Goal: Check status: Check status

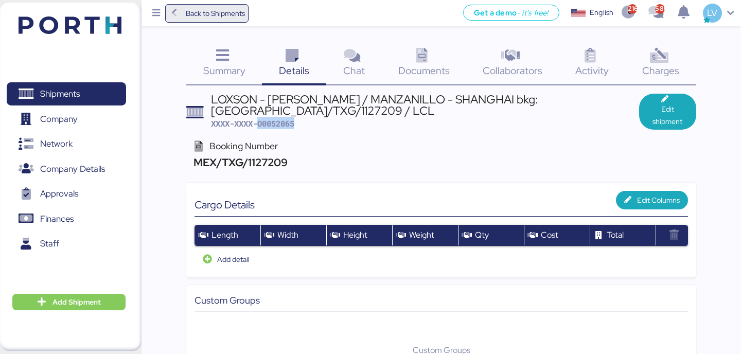
click at [224, 13] on span "Back to Shipments" at bounding box center [215, 13] width 59 height 12
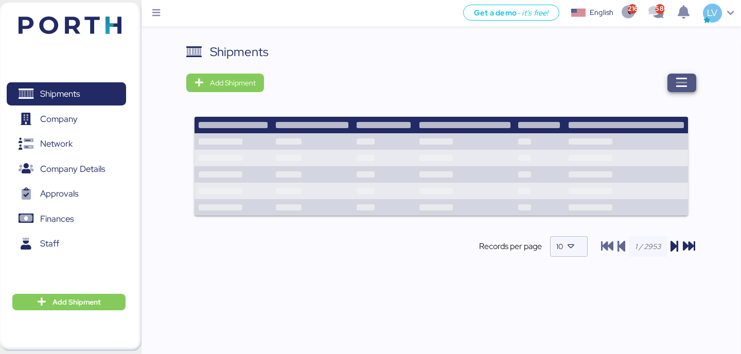
click at [668, 79] on span "button" at bounding box center [682, 83] width 29 height 19
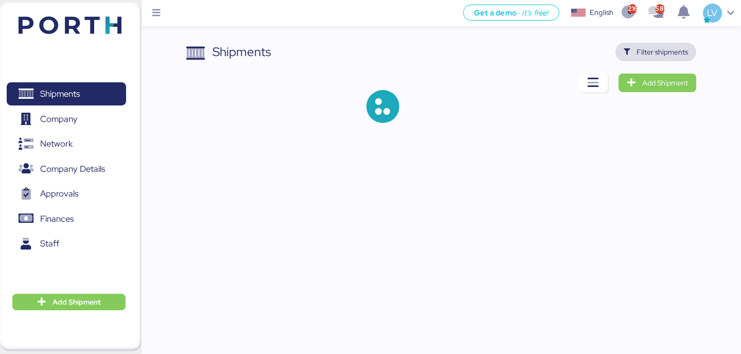
click at [664, 53] on span "Filter shipments" at bounding box center [662, 52] width 51 height 12
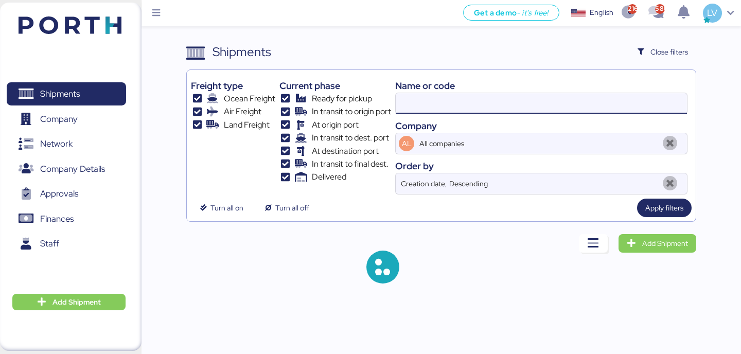
click at [549, 108] on input at bounding box center [541, 103] width 291 height 21
paste input "O0052014"
type input "O0052014"
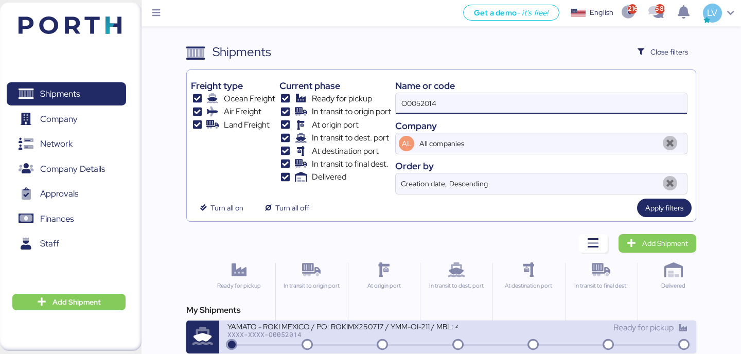
click at [273, 331] on div "XXXX-XXXX-O0052014" at bounding box center [342, 334] width 230 height 7
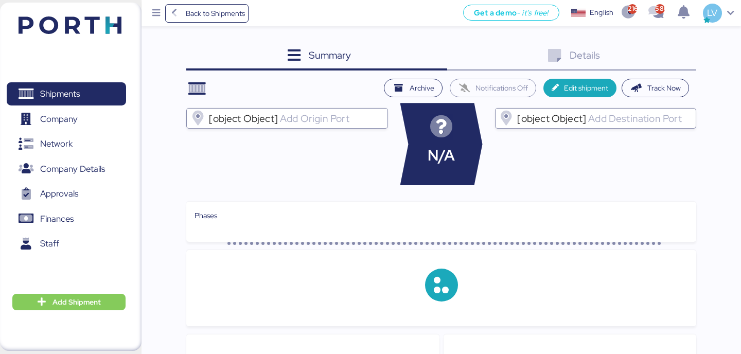
click at [680, 47] on div "Details 0" at bounding box center [571, 57] width 249 height 28
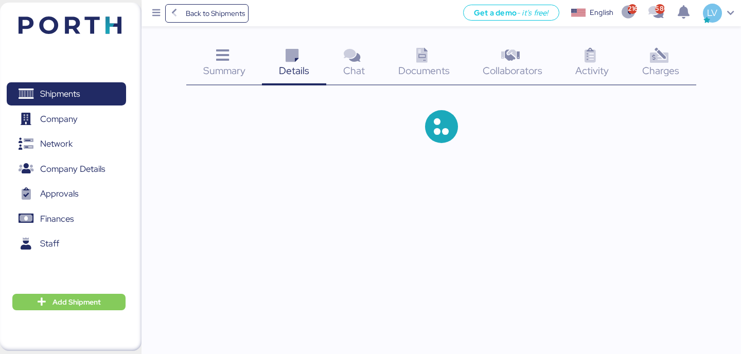
click at [665, 59] on icon at bounding box center [659, 55] width 22 height 15
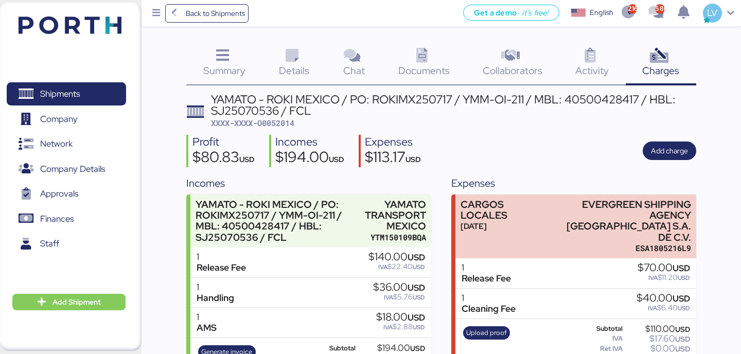
click at [659, 61] on icon at bounding box center [659, 55] width 22 height 15
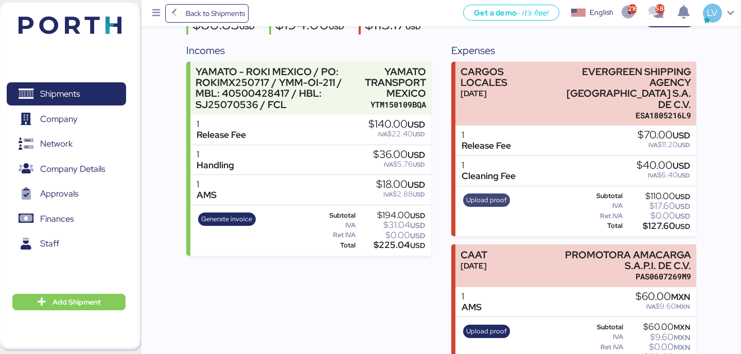
click at [483, 195] on span "Upload proof" at bounding box center [486, 200] width 41 height 11
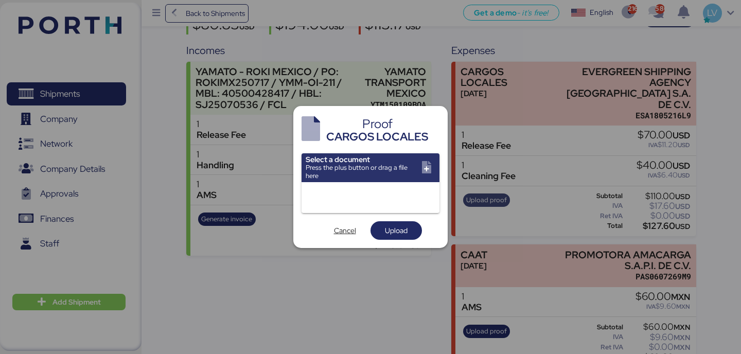
scroll to position [0, 0]
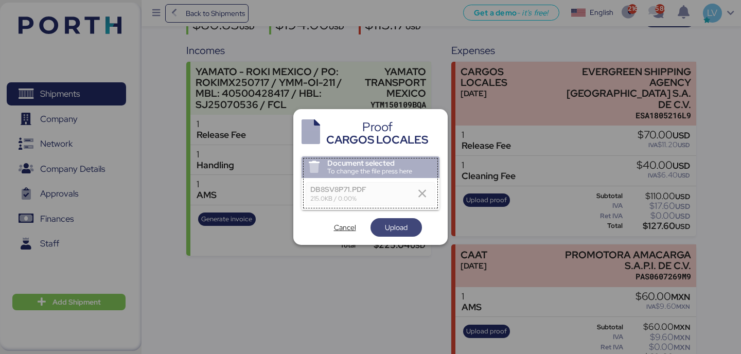
click at [397, 232] on span "Upload" at bounding box center [396, 227] width 23 height 12
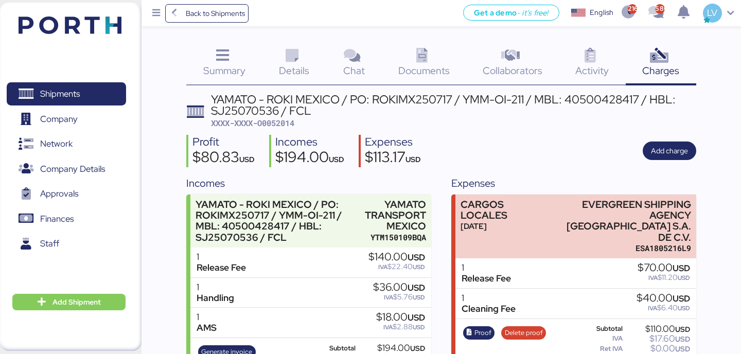
click at [274, 127] on span "XXXX-XXXX-O0052014" at bounding box center [252, 123] width 83 height 10
copy span "O0052014"
click at [587, 101] on div "YAMATO - ROKI MEXICO / PO: ROKIMX250717 / YMM-OI-211 / MBL: 40500428417 / HBL: …" at bounding box center [453, 105] width 485 height 23
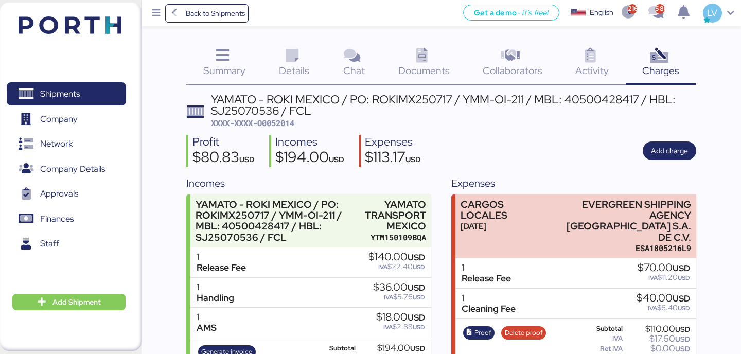
click at [587, 101] on div "YAMATO - ROKI MEXICO / PO: ROKIMX250717 / YMM-OI-211 / MBL: 40500428417 / HBL: …" at bounding box center [453, 105] width 485 height 23
click at [583, 95] on div "YAMATO - ROKI MEXICO / PO: ROKIMX250717 / YMM-OI-211 / MBL: 40500428417 / HBL: …" at bounding box center [453, 105] width 485 height 23
copy div "40500428417"
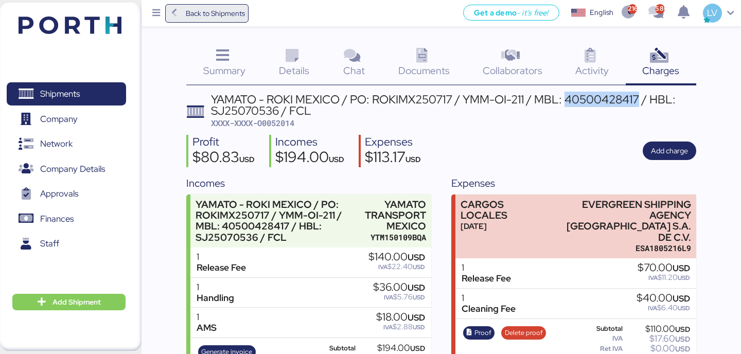
click at [197, 11] on span "Back to Shipments" at bounding box center [215, 13] width 59 height 12
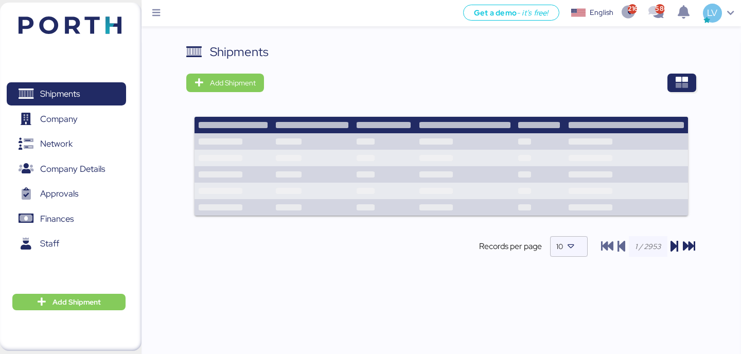
click at [679, 94] on div "Shipments Add Shipment Records per page 10" at bounding box center [441, 159] width 510 height 232
click at [681, 80] on icon "button" at bounding box center [682, 83] width 12 height 12
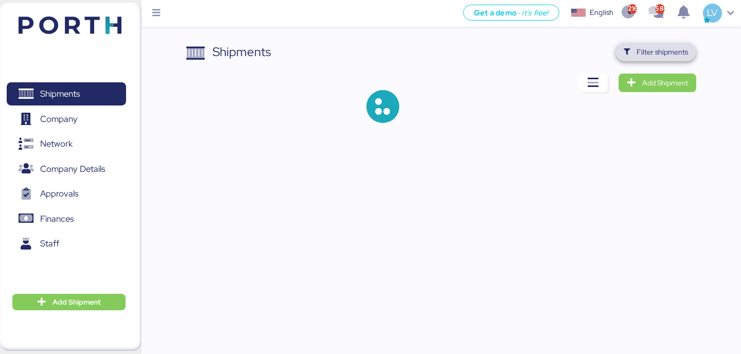
click at [673, 59] on span "Filter shipments" at bounding box center [656, 52] width 81 height 19
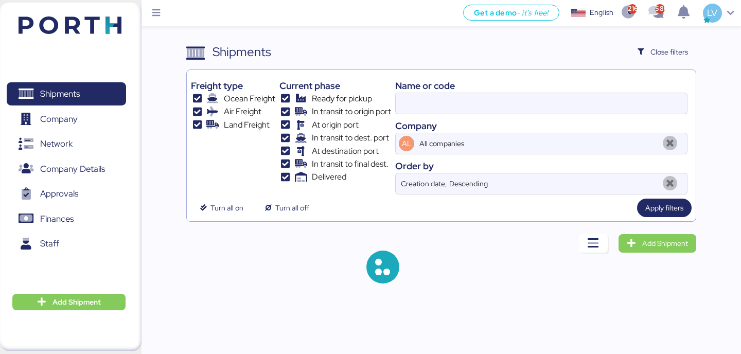
click at [612, 116] on div "Name or code Company AL All companies Order by Creation date, Descending" at bounding box center [541, 134] width 292 height 120
click at [615, 85] on div "Name or code" at bounding box center [541, 86] width 292 height 14
click at [614, 95] on input "O0052014" at bounding box center [541, 103] width 291 height 21
paste input "106500038054"
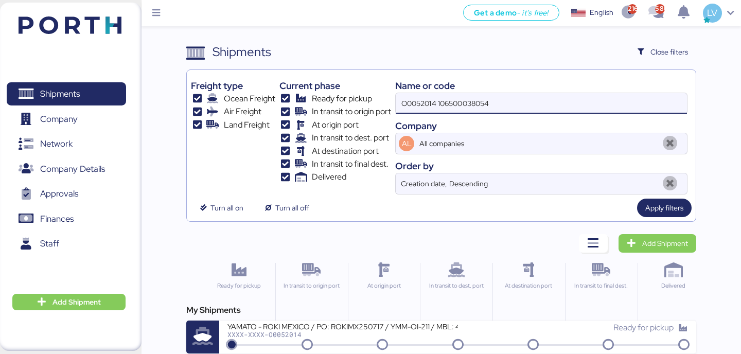
click at [614, 95] on input "O0052014 106500038054" at bounding box center [541, 103] width 291 height 21
paste input
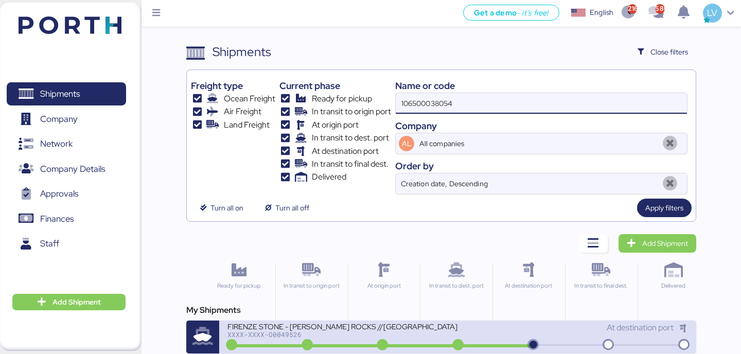
type input "106500038054"
click at [350, 342] on div "FIRENZE STONE - [PERSON_NAME] ROCKS //[GEOGRAPHIC_DATA]-[GEOGRAPHIC_DATA] // 1X…" at bounding box center [342, 333] width 230 height 22
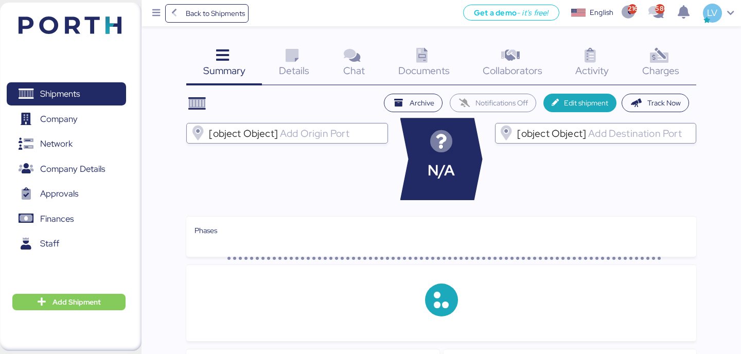
click at [667, 55] on icon at bounding box center [659, 55] width 22 height 15
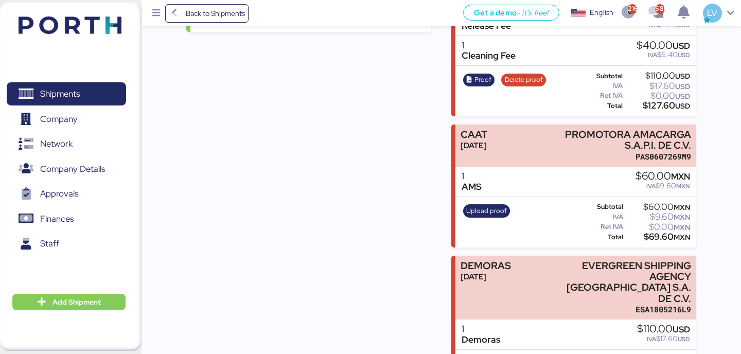
scroll to position [526, 0]
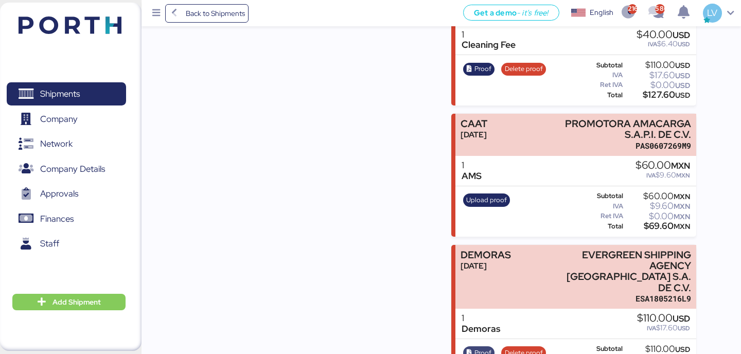
click at [493, 346] on span "Proof" at bounding box center [479, 352] width 32 height 13
click at [521, 347] on span "Delete proof" at bounding box center [524, 352] width 38 height 11
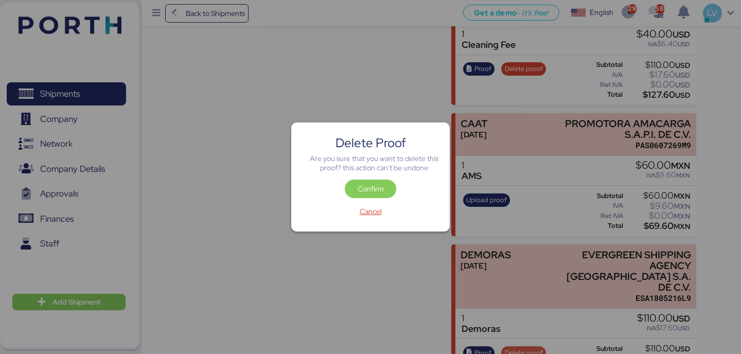
scroll to position [0, 0]
click at [377, 187] on span "Confirm" at bounding box center [371, 189] width 26 height 12
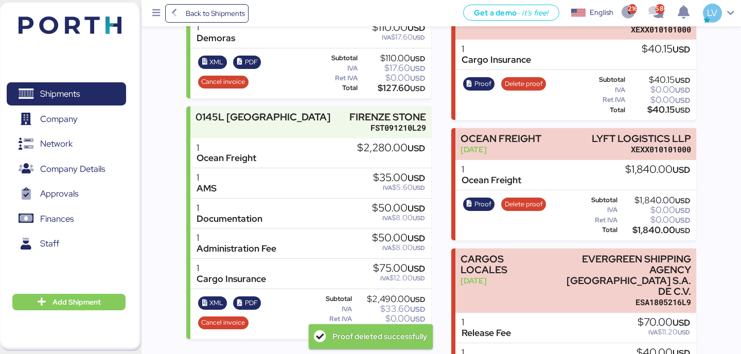
scroll to position [526, 0]
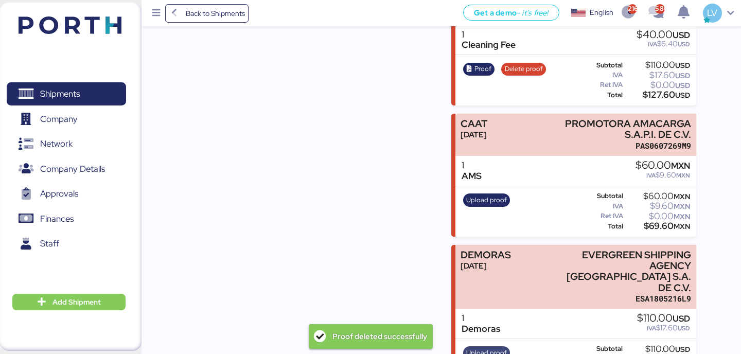
click at [488, 347] on span "Upload proof" at bounding box center [486, 352] width 41 height 11
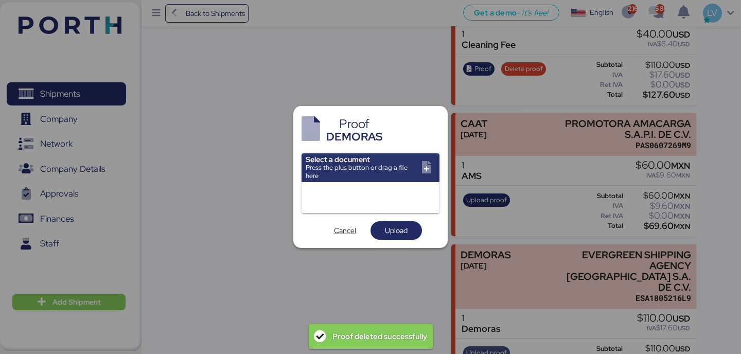
scroll to position [0, 0]
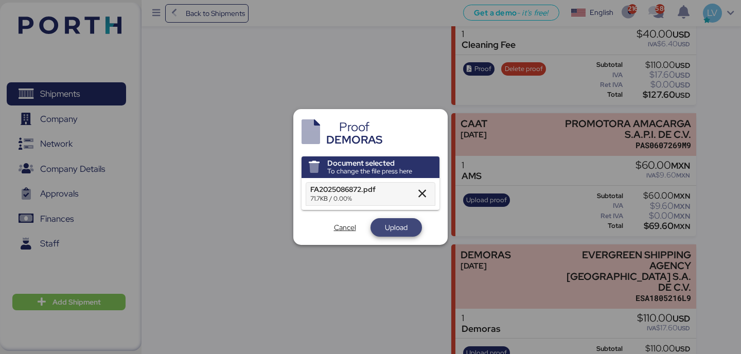
click at [382, 223] on span "Upload" at bounding box center [396, 227] width 35 height 14
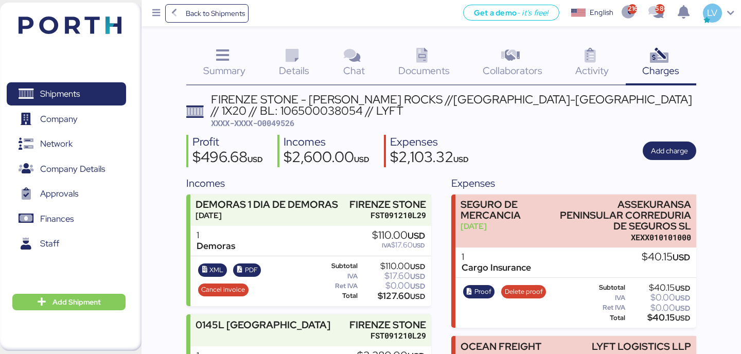
click at [278, 120] on span "XXXX-XXXX-O0049526" at bounding box center [252, 123] width 83 height 10
click at [281, 121] on span "XXXX-XXXX-O0049526" at bounding box center [252, 123] width 83 height 10
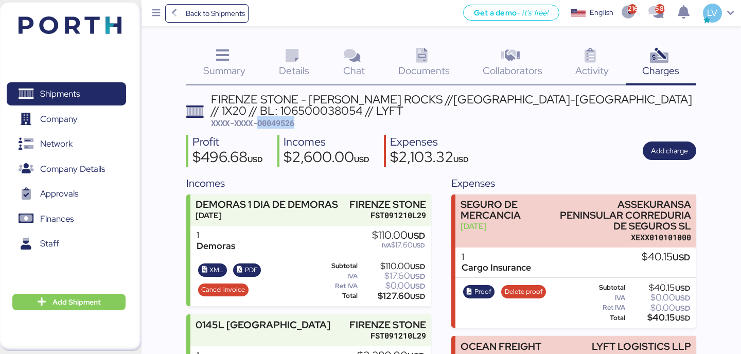
click at [281, 121] on span "XXXX-XXXX-O0049526" at bounding box center [252, 123] width 83 height 10
copy span "O0049526"
click at [191, 1] on div "Back to Shipments Get a demo - it’s free! Get a demo English Inglés English 216…" at bounding box center [442, 13] width 600 height 26
click at [191, 12] on span "Back to Shipments" at bounding box center [215, 13] width 59 height 12
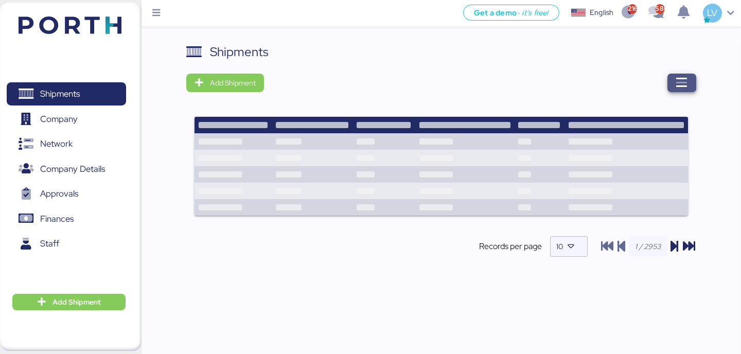
click at [682, 91] on span "button" at bounding box center [682, 83] width 29 height 19
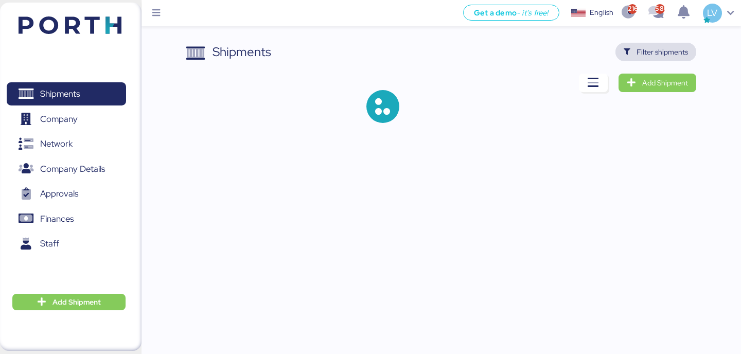
click at [678, 44] on span "Filter shipments" at bounding box center [656, 52] width 81 height 19
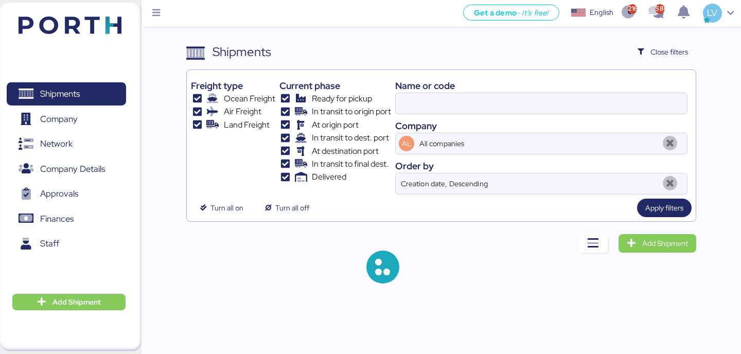
click at [607, 87] on div "Name or code" at bounding box center [541, 86] width 292 height 14
click at [604, 94] on input at bounding box center [541, 103] width 291 height 21
paste input "142502374694"
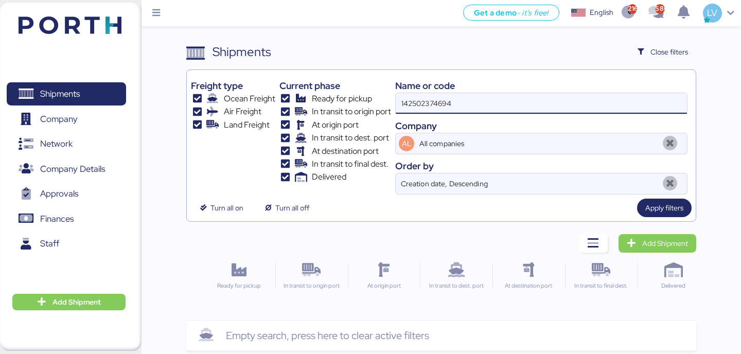
type input "142502374694"
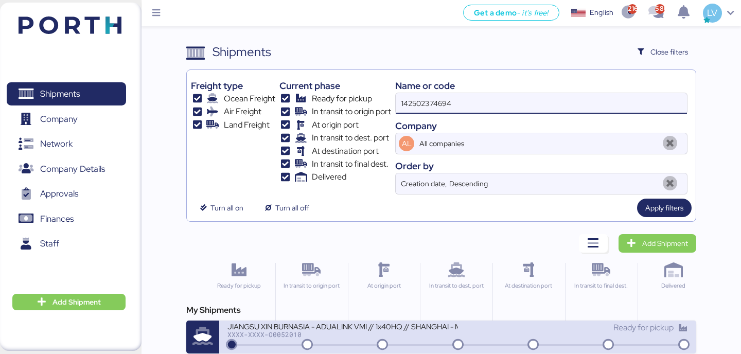
click at [320, 332] on div "XXXX-XXXX-O0052010" at bounding box center [342, 334] width 230 height 7
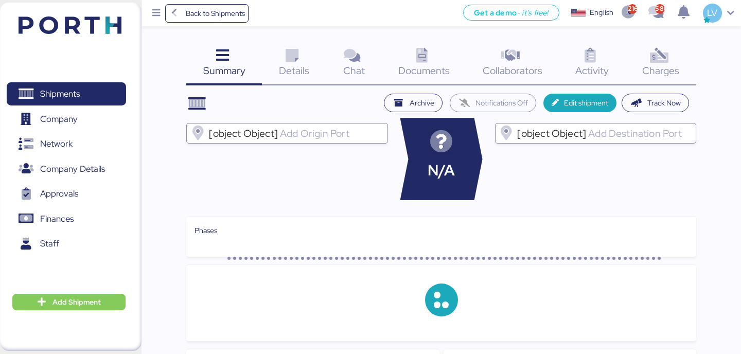
click at [660, 67] on span "Charges" at bounding box center [660, 70] width 37 height 13
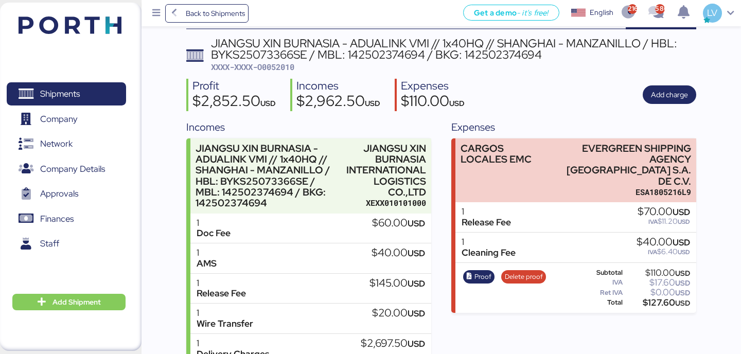
scroll to position [125, 0]
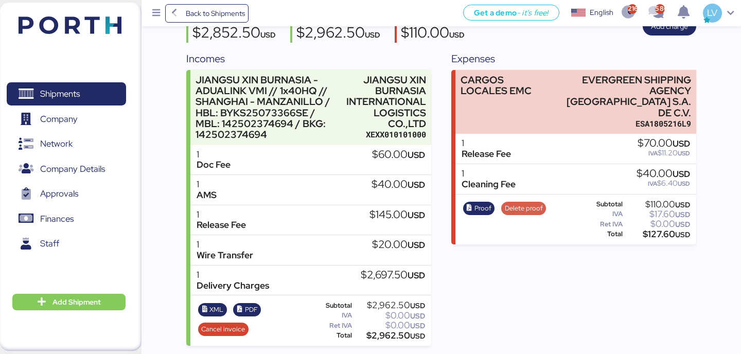
click at [536, 203] on span "Delete proof" at bounding box center [524, 208] width 38 height 11
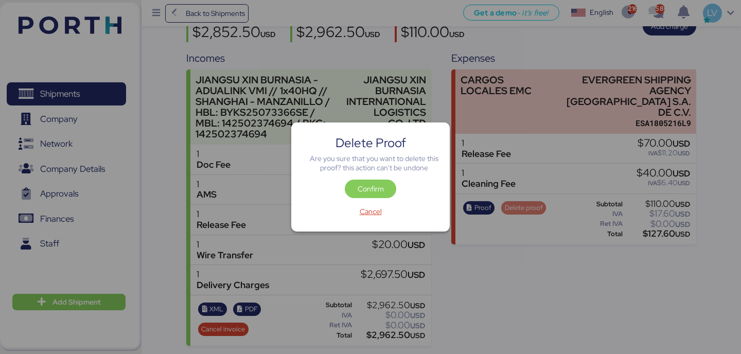
scroll to position [0, 0]
click at [393, 188] on span "Confirm" at bounding box center [370, 189] width 51 height 19
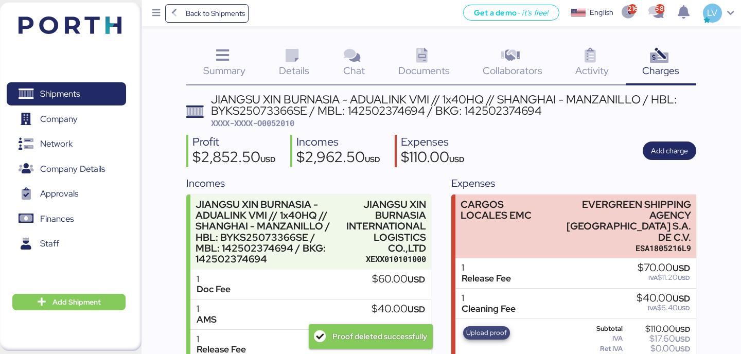
click at [481, 327] on span "Upload proof" at bounding box center [486, 332] width 41 height 11
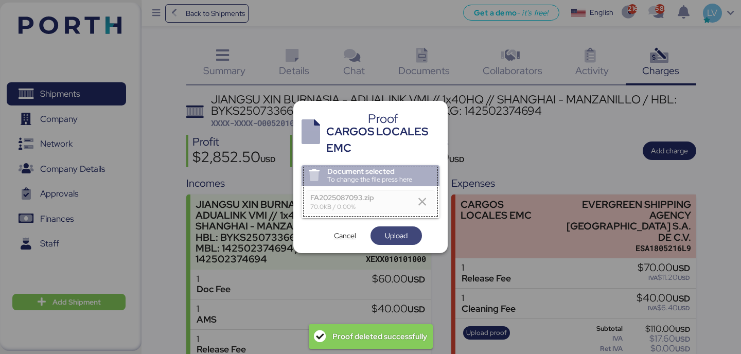
click at [406, 244] on span "Upload" at bounding box center [396, 235] width 51 height 19
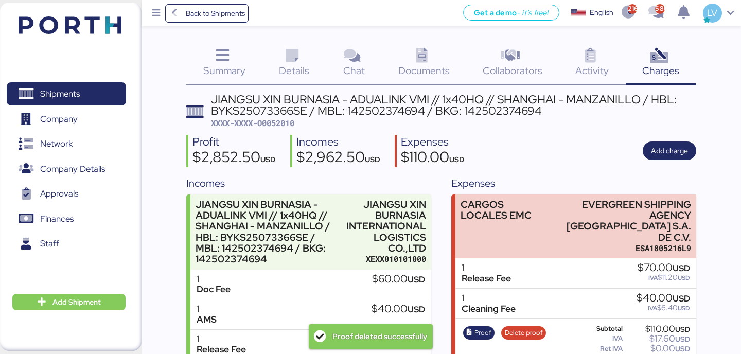
click at [283, 125] on span "XXXX-XXXX-O0052010" at bounding box center [252, 123] width 83 height 10
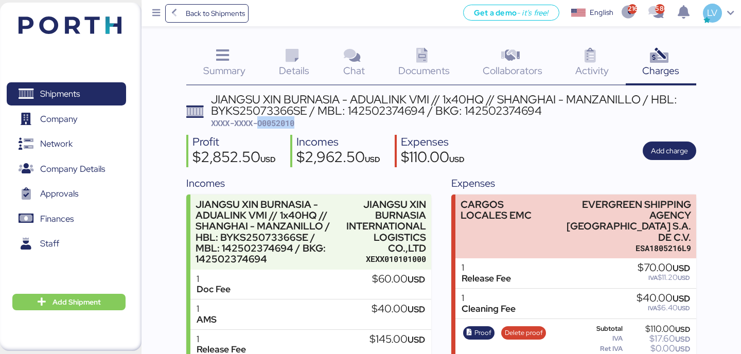
click at [283, 125] on span "XXXX-XXXX-O0052010" at bounding box center [252, 123] width 83 height 10
copy span "O0052010"
click at [236, 26] on div "Summary 0 Details 0 Chat 0 Documents 0 Collaborators 0 Activity 0 Charges 0 JIA…" at bounding box center [370, 235] width 741 height 470
click at [236, 12] on span "Back to Shipments" at bounding box center [215, 13] width 59 height 12
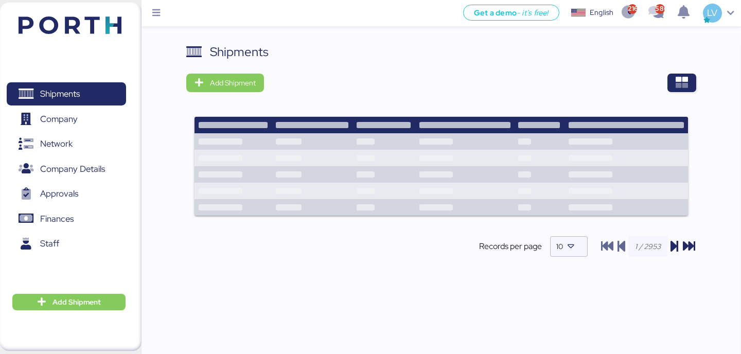
click at [683, 71] on div "Shipments Add Shipment Shipment Name LOXSON - MARTINREA / [GEOGRAPHIC_DATA] - M…" at bounding box center [441, 159] width 510 height 232
click at [683, 82] on icon "button" at bounding box center [682, 83] width 12 height 12
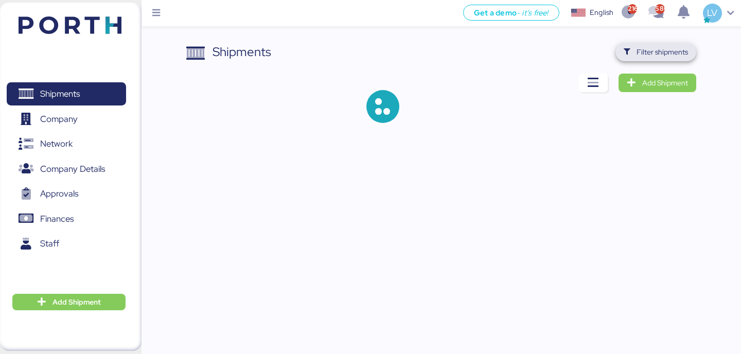
click at [665, 51] on span "Filter shipments" at bounding box center [662, 52] width 51 height 12
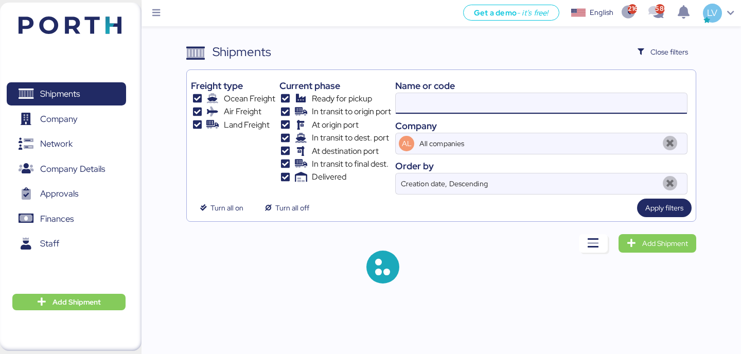
click at [594, 96] on input at bounding box center [541, 103] width 291 height 21
paste input "040500428417"
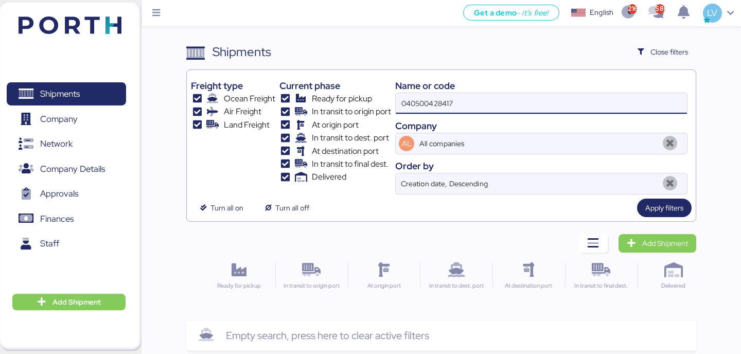
click at [403, 111] on input "040500428417" at bounding box center [541, 103] width 291 height 21
click at [403, 105] on input "040500428417" at bounding box center [541, 103] width 291 height 21
click at [422, 107] on input "040500428417" at bounding box center [541, 103] width 291 height 21
paste input "O0052014-169180-GP"
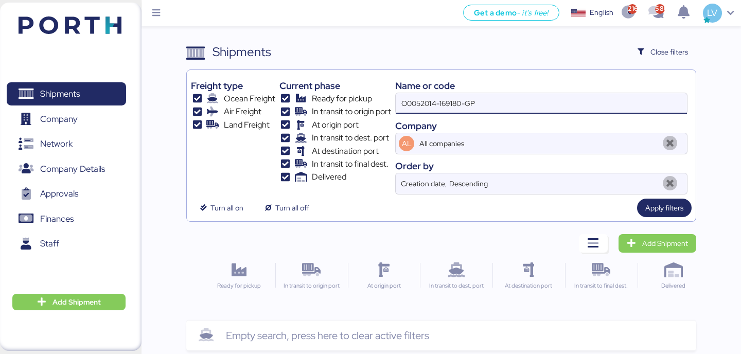
drag, startPoint x: 439, startPoint y: 103, endPoint x: 629, endPoint y: 103, distance: 190.4
click at [629, 103] on input "O0052014-169180-GP" at bounding box center [541, 103] width 291 height 21
type input "O0052014"
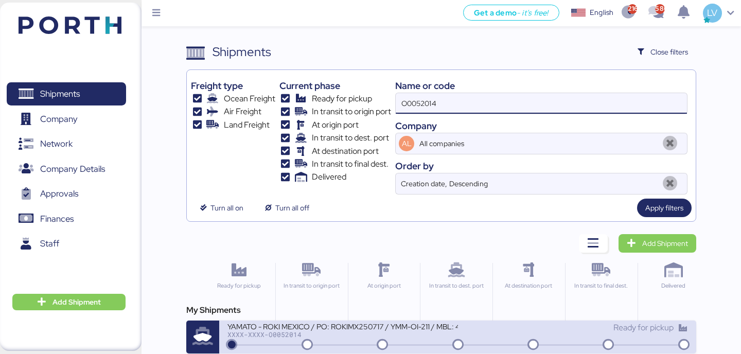
click at [385, 330] on div "YAMATO - ROKI MEXICO / PO: ROKIMX250717 / YMM-OI-211 / MBL: 40500428417 / HBL: …" at bounding box center [342, 326] width 230 height 9
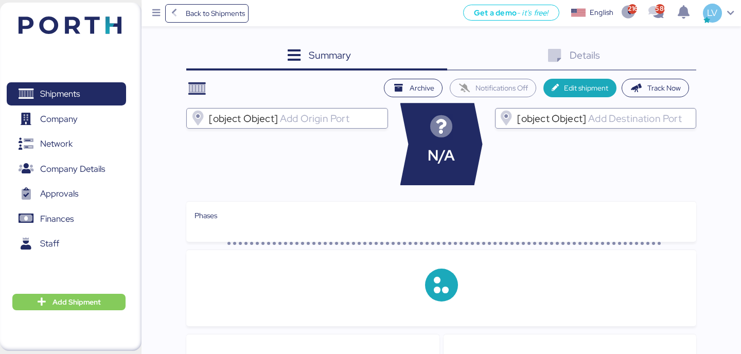
click at [643, 58] on div "Details 0" at bounding box center [571, 57] width 249 height 28
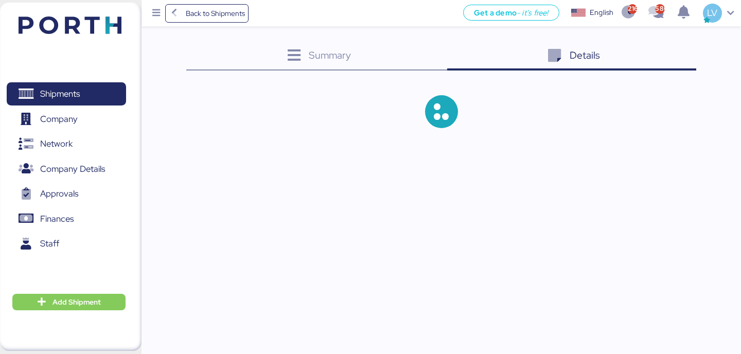
click at [664, 60] on div "Details 0" at bounding box center [571, 57] width 249 height 28
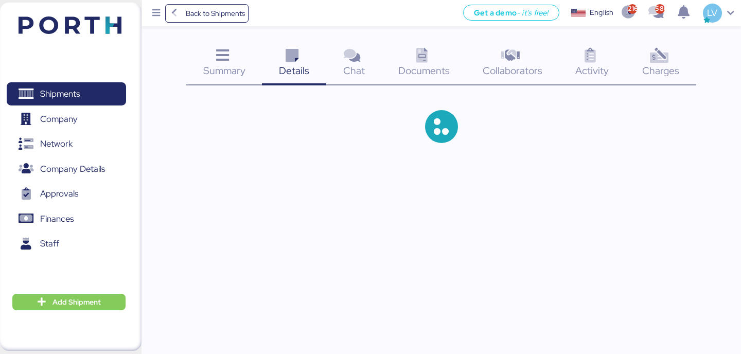
click at [664, 60] on icon at bounding box center [659, 55] width 22 height 15
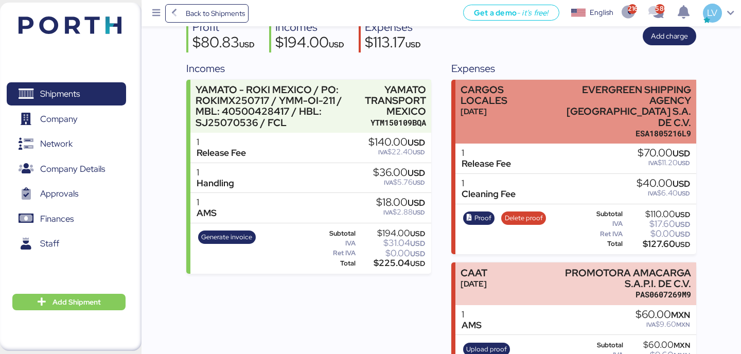
scroll to position [133, 0]
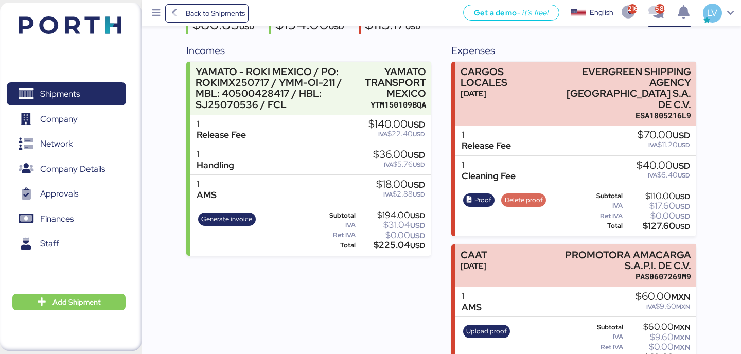
click at [518, 195] on span "Delete proof" at bounding box center [524, 200] width 38 height 11
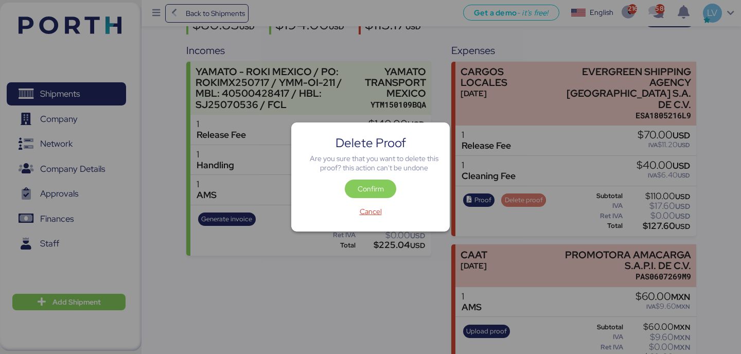
scroll to position [0, 0]
click at [373, 190] on span "Confirm" at bounding box center [371, 189] width 26 height 12
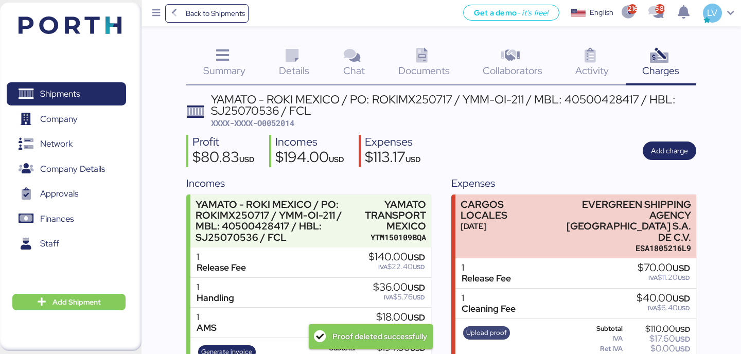
click at [485, 327] on span "Upload proof" at bounding box center [486, 332] width 41 height 11
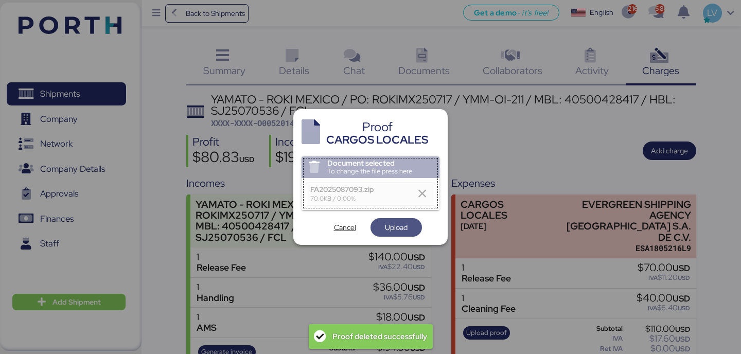
click at [394, 219] on span "Upload" at bounding box center [396, 227] width 51 height 19
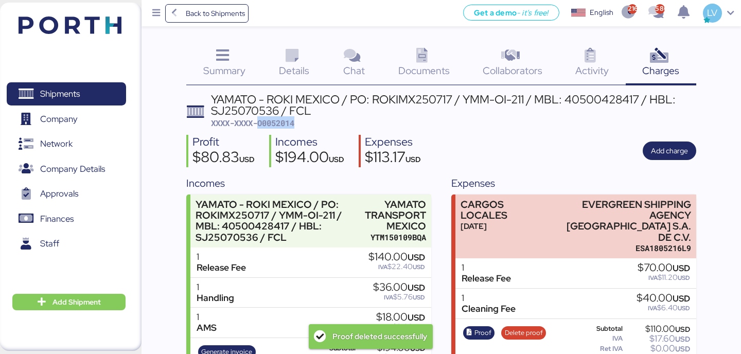
click at [277, 128] on span "XXXX-XXXX-O0052014" at bounding box center [252, 123] width 83 height 10
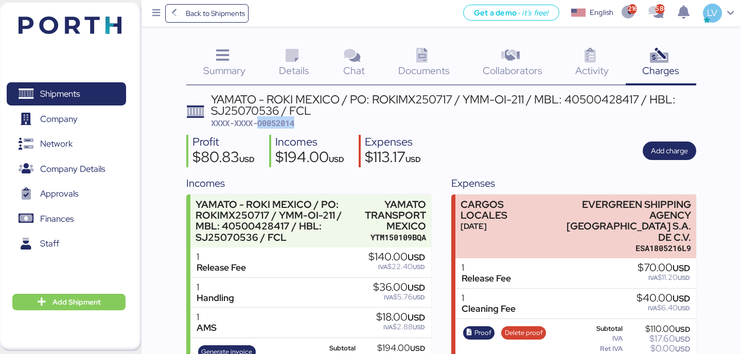
copy span "O0052014"
click at [707, 99] on div "Summary 0 Details 0 Chat 0 Documents 0 Collaborators 0 Activity 0 Charges 0 YAM…" at bounding box center [370, 250] width 741 height 500
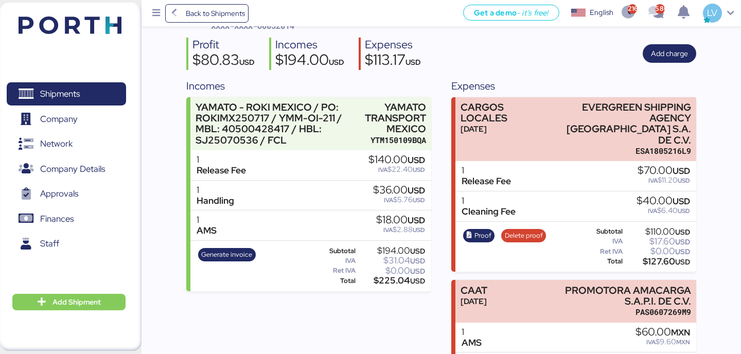
scroll to position [106, 0]
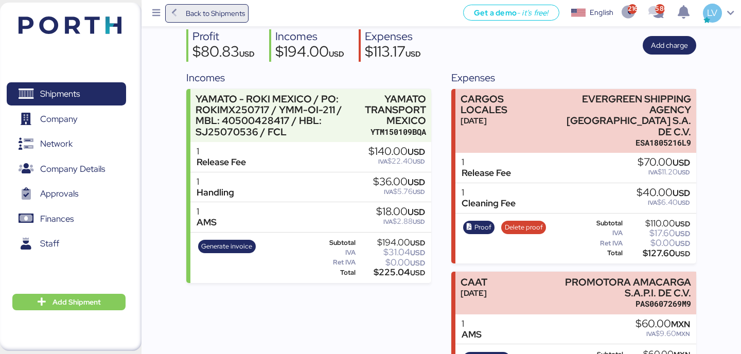
click at [213, 12] on span "Back to Shipments" at bounding box center [215, 13] width 59 height 12
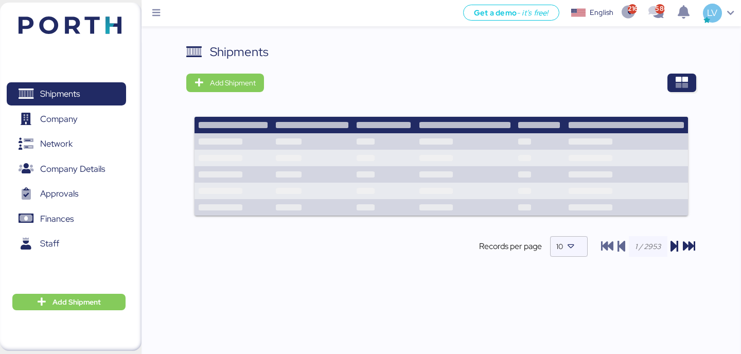
click at [696, 83] on div "Shipments Add Shipment Records per page 10" at bounding box center [442, 205] width 600 height 324
click at [683, 81] on icon "button" at bounding box center [682, 83] width 12 height 12
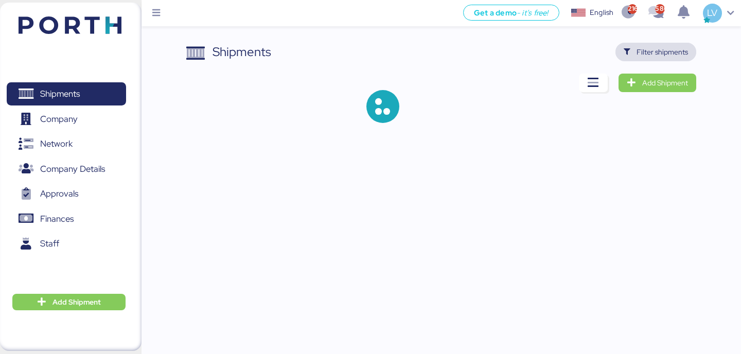
click at [658, 49] on span "Filter shipments" at bounding box center [662, 52] width 51 height 12
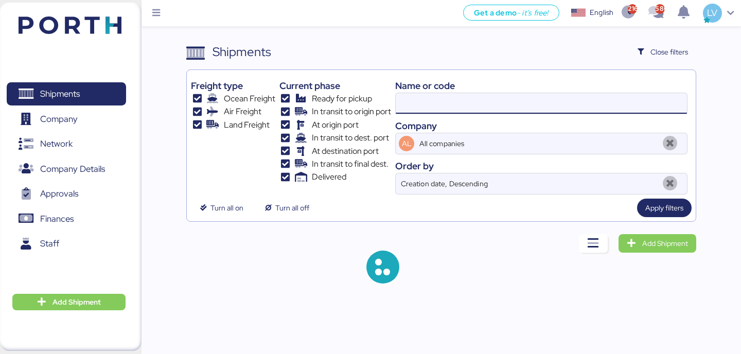
click at [570, 95] on input at bounding box center [541, 103] width 291 height 21
type input "borgo"
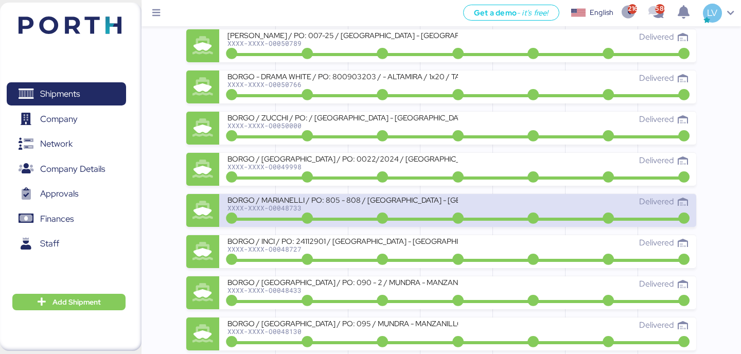
scroll to position [825, 0]
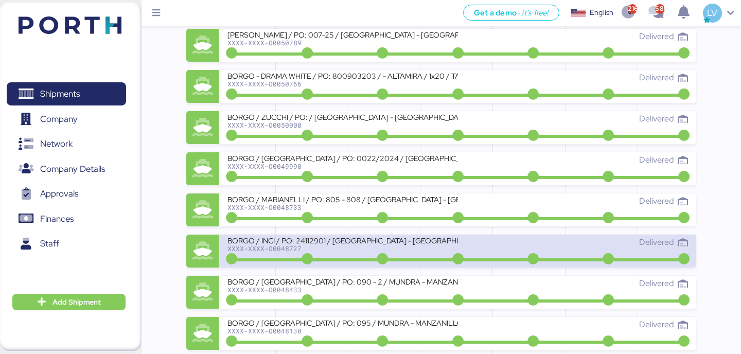
click at [302, 254] on icon at bounding box center [307, 259] width 49 height 11
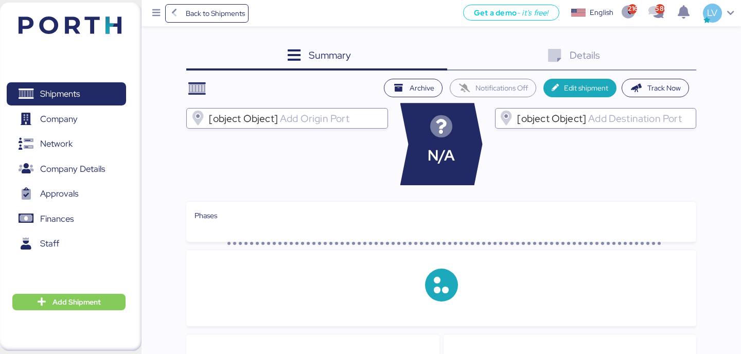
click at [676, 58] on div "Details 0" at bounding box center [571, 57] width 249 height 28
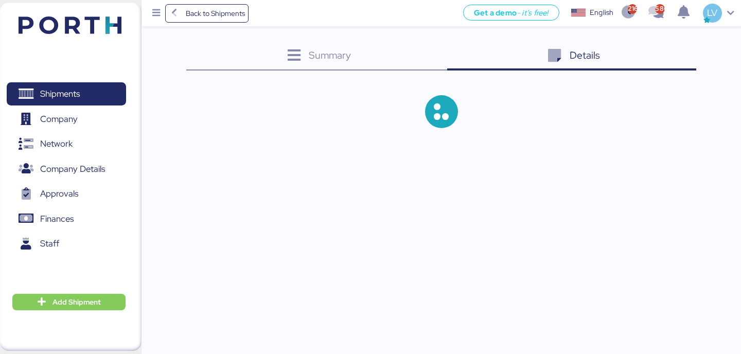
click at [676, 58] on div "Details 0" at bounding box center [571, 57] width 249 height 28
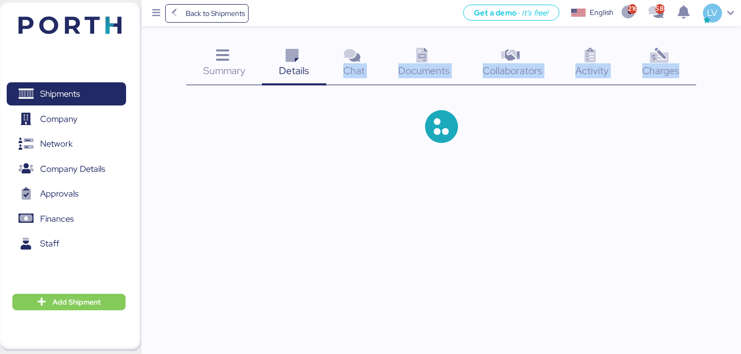
click at [676, 58] on div "Charges 0" at bounding box center [661, 64] width 71 height 43
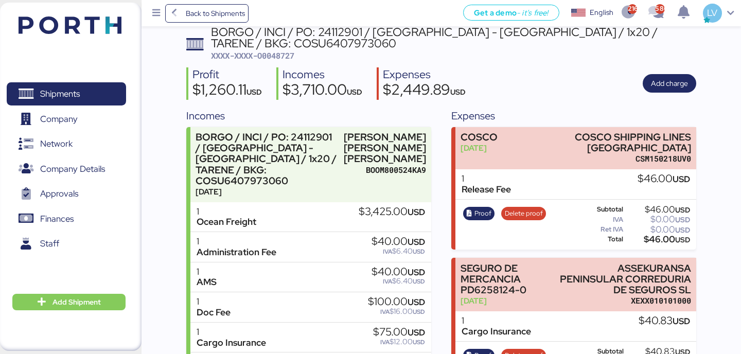
scroll to position [68, 0]
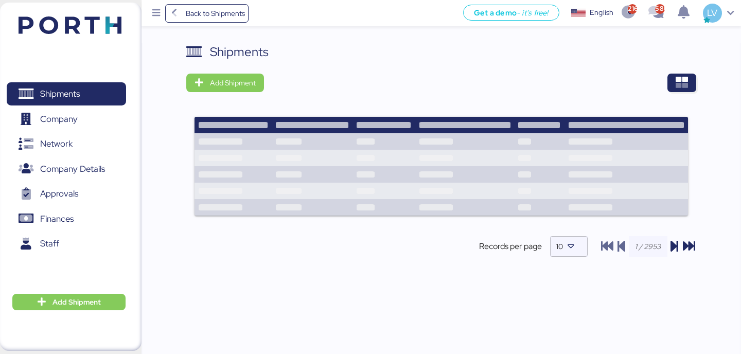
click at [647, 44] on div "Shipments" at bounding box center [441, 52] width 510 height 19
click at [680, 82] on icon "button" at bounding box center [682, 83] width 12 height 12
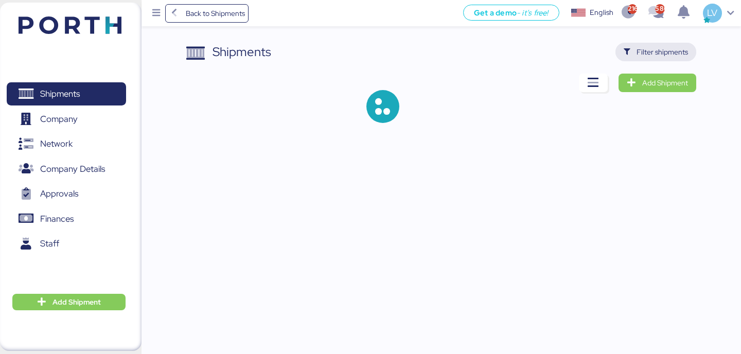
click at [645, 49] on span "Filter shipments" at bounding box center [662, 52] width 51 height 12
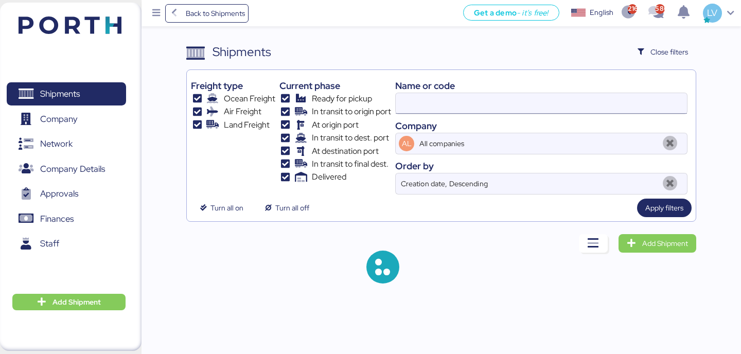
click at [479, 98] on input at bounding box center [541, 103] width 291 height 21
type input "borgo"
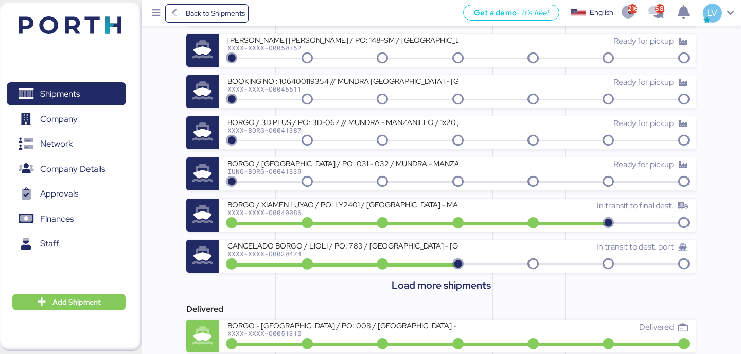
scroll to position [453, 0]
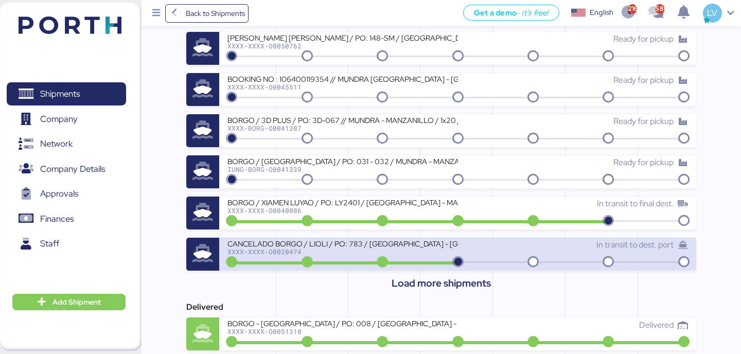
click at [302, 253] on div "XXXX-XXXX-O0020474" at bounding box center [342, 251] width 230 height 7
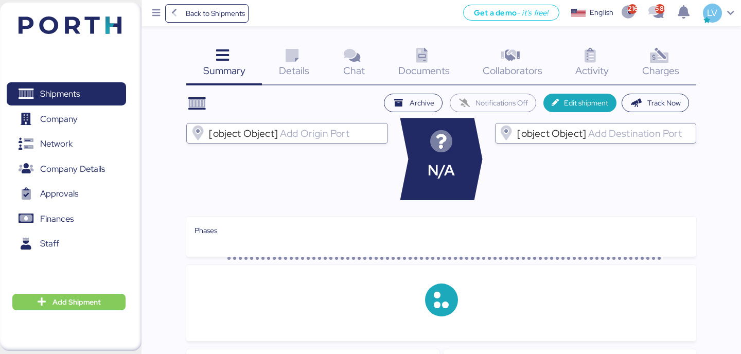
click at [680, 47] on div "Charges 0" at bounding box center [661, 64] width 71 height 43
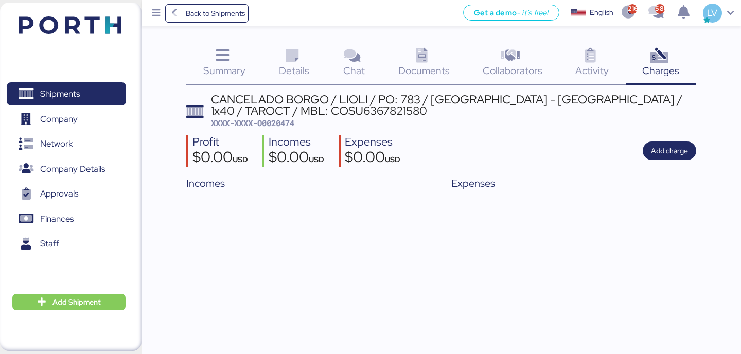
click at [232, 0] on div "Back to Shipments Get a demo - it’s free! Get a demo English Inglés English 216…" at bounding box center [442, 13] width 600 height 26
click at [231, 19] on span "Back to Shipments" at bounding box center [215, 13] width 59 height 12
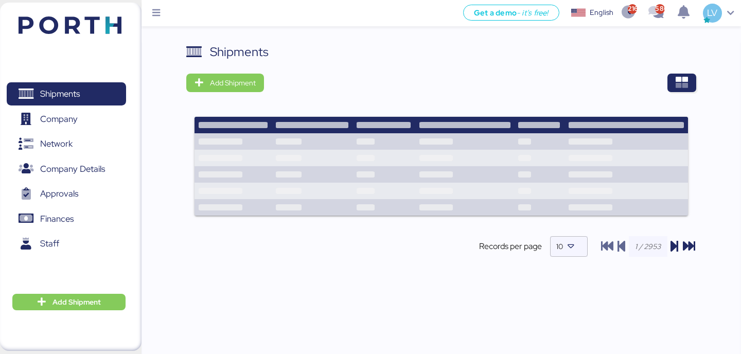
click at [699, 85] on div "Shipments Add Shipment Shipment Name [PERSON_NAME] - BMA // 1x40 HQ // paranagu…" at bounding box center [442, 205] width 600 height 324
click at [683, 84] on icon "button" at bounding box center [682, 83] width 12 height 12
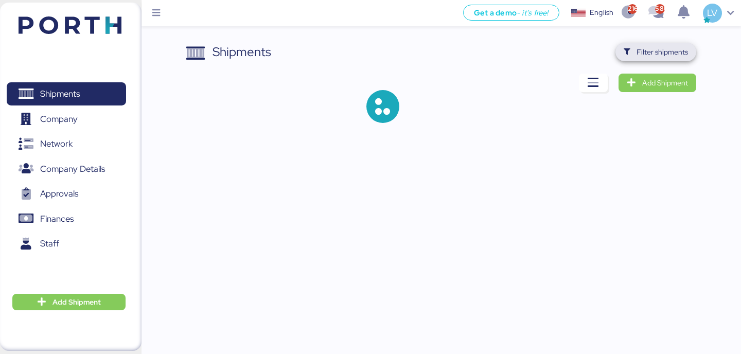
click at [676, 47] on span "Filter shipments" at bounding box center [662, 52] width 51 height 12
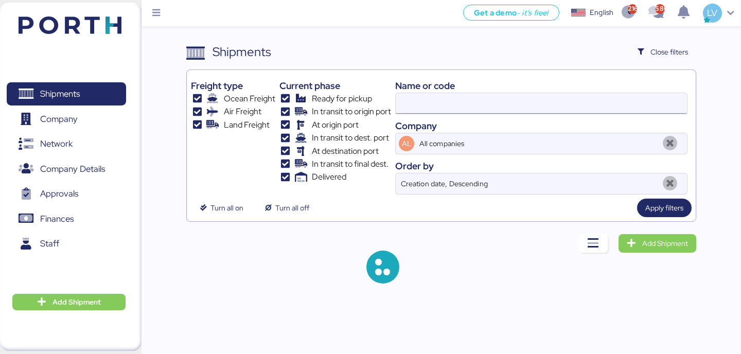
click at [573, 96] on input at bounding box center [541, 103] width 291 height 21
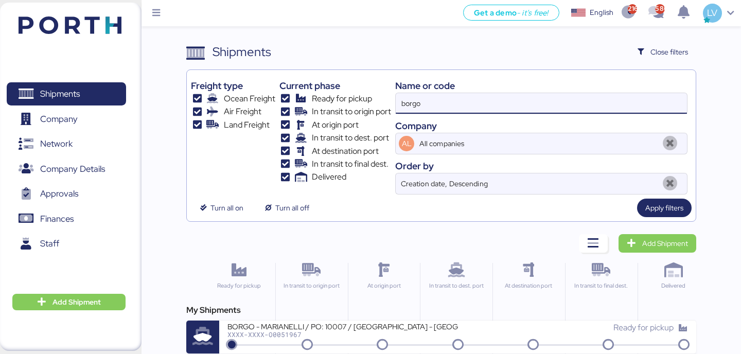
click at [415, 100] on input "borgo" at bounding box center [541, 103] width 291 height 21
paste input "CNICB25006730"
type input "CNICB25006730"
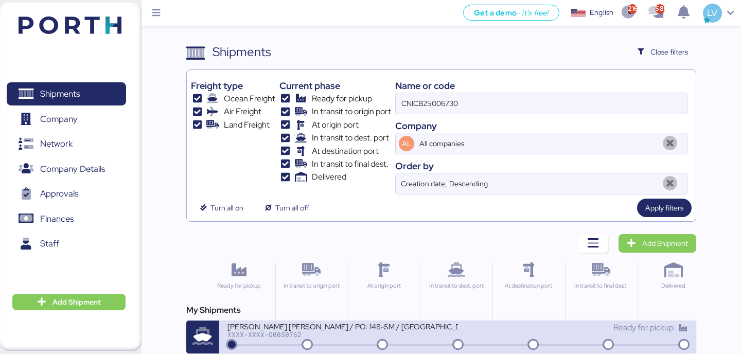
click at [315, 325] on div "[PERSON_NAME] [PERSON_NAME] / PO: 148-SM / [GEOGRAPHIC_DATA]- [GEOGRAPHIC_DATA]…" at bounding box center [342, 326] width 230 height 9
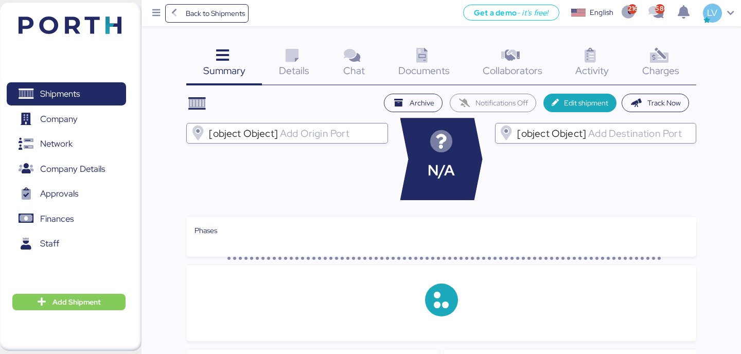
click at [635, 58] on div "Summary 0 Details 0 Chat 0 Documents 0 Collaborators 0 Activity 0 Charges 0" at bounding box center [441, 64] width 510 height 43
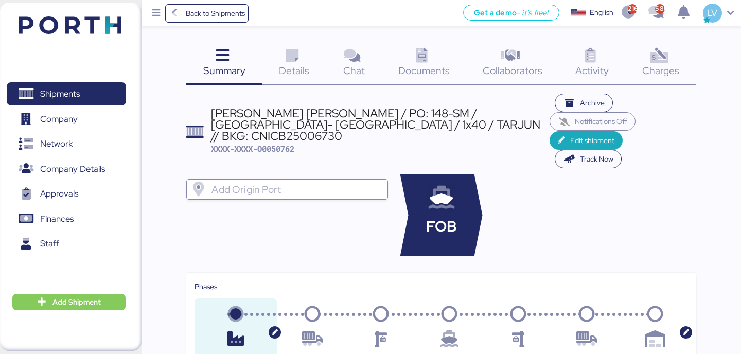
click at [660, 55] on icon at bounding box center [659, 55] width 22 height 15
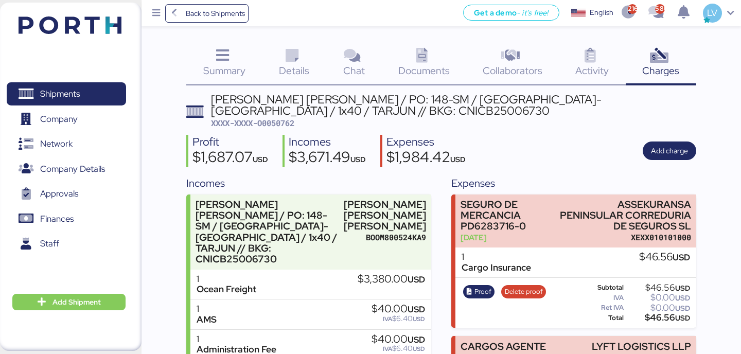
click at [270, 120] on span "XXXX-XXXX-O0050762" at bounding box center [252, 123] width 83 height 10
click at [270, 114] on div "[PERSON_NAME] [PERSON_NAME] / PO: 148-SM / [GEOGRAPHIC_DATA]- [GEOGRAPHIC_DATA]…" at bounding box center [453, 105] width 485 height 23
copy div "CNICB25006730"
